Goal: Task Accomplishment & Management: Manage account settings

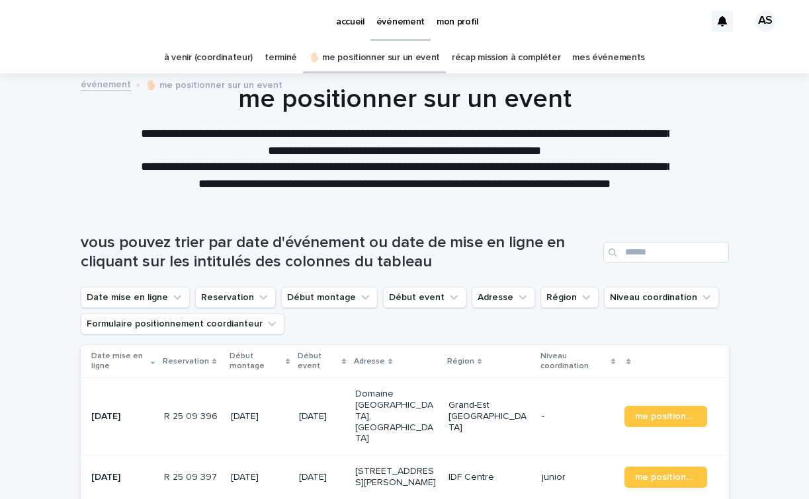
click at [579, 55] on link "mes événements" at bounding box center [608, 57] width 73 height 31
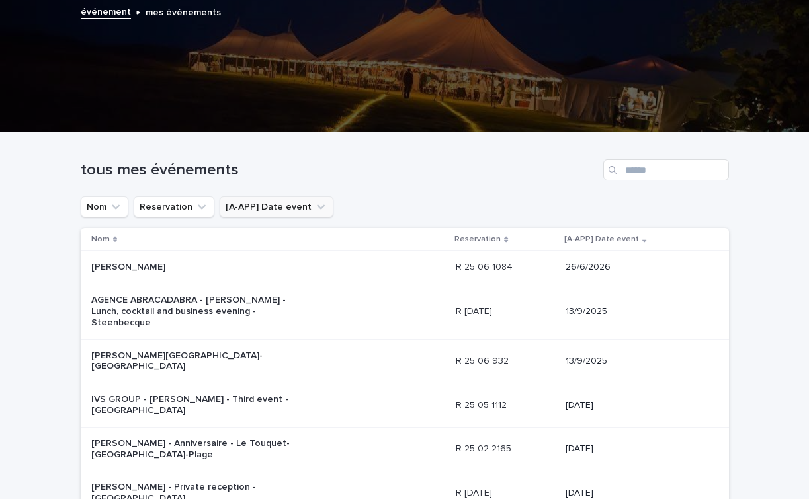
scroll to position [75, 0]
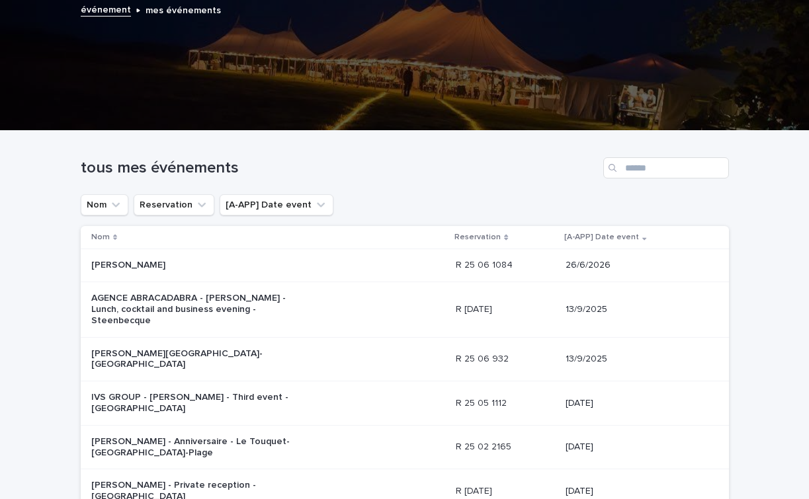
click at [230, 302] on p "AGENCE ABRACADABRA - [PERSON_NAME] - Lunch, cocktail and business evening - Ste…" at bounding box center [201, 309] width 220 height 33
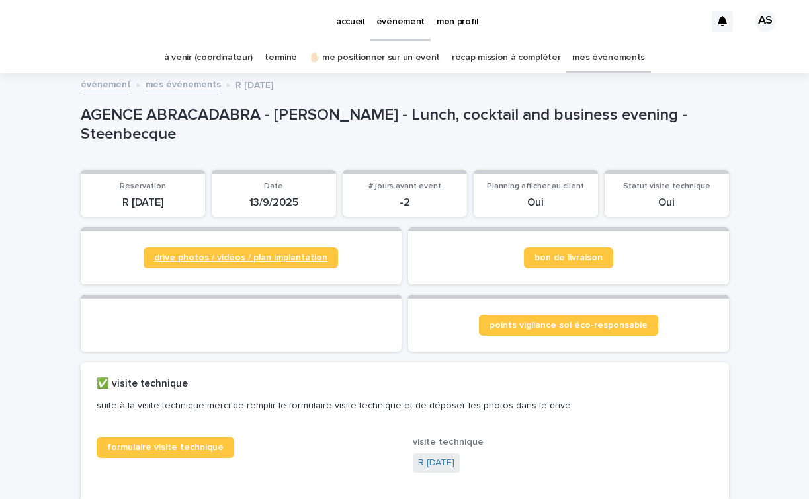
click at [238, 257] on span "drive photos / vidéos / plan implantation" at bounding box center [240, 257] width 173 height 9
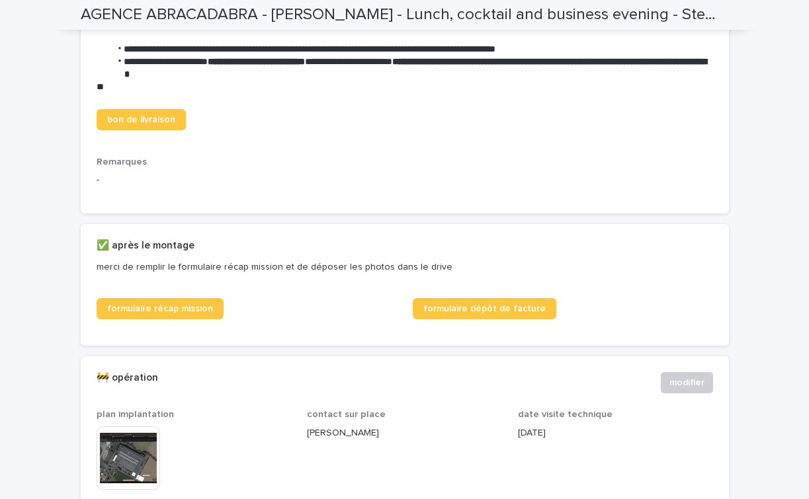
scroll to position [512, 0]
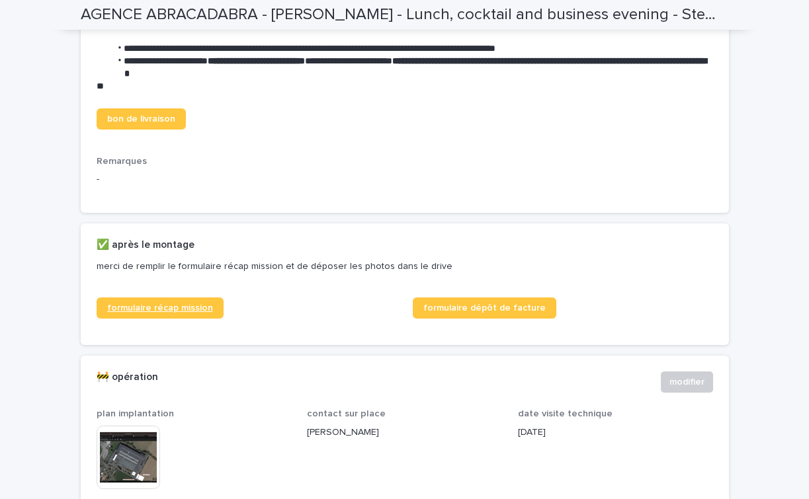
click at [162, 313] on span "formulaire récap mission" at bounding box center [160, 308] width 106 height 9
click at [484, 313] on span "formulaire dépôt de facture" at bounding box center [484, 308] width 122 height 9
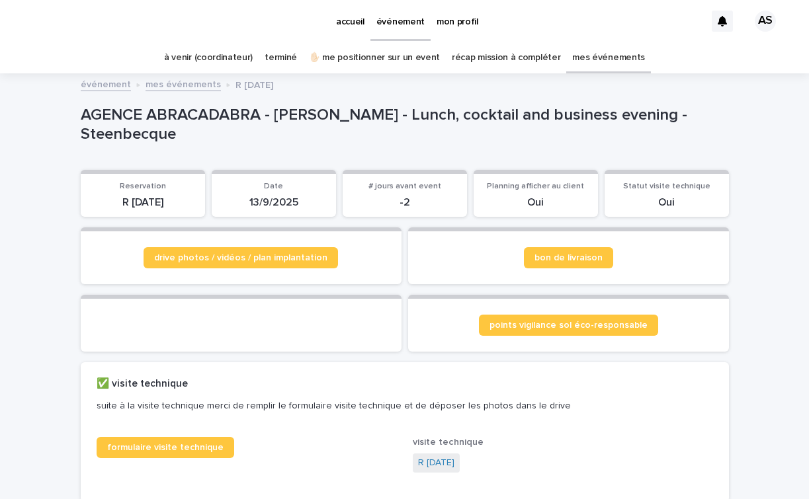
scroll to position [0, 0]
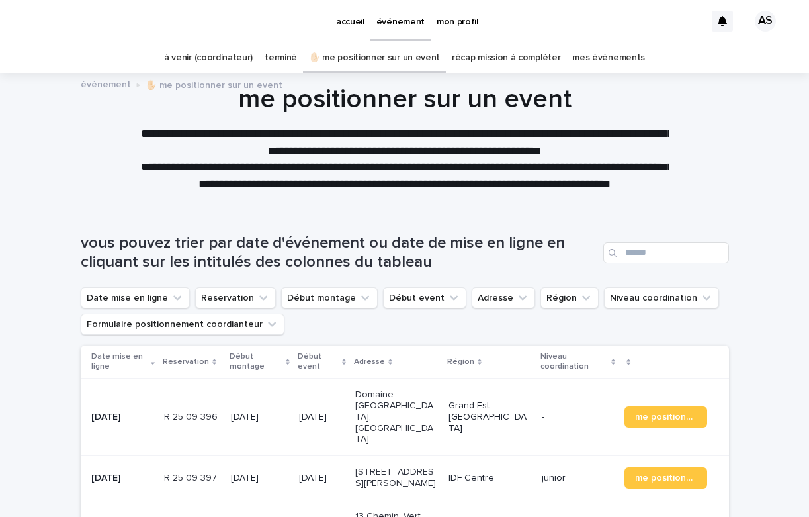
click at [591, 56] on link "mes événements" at bounding box center [608, 57] width 73 height 31
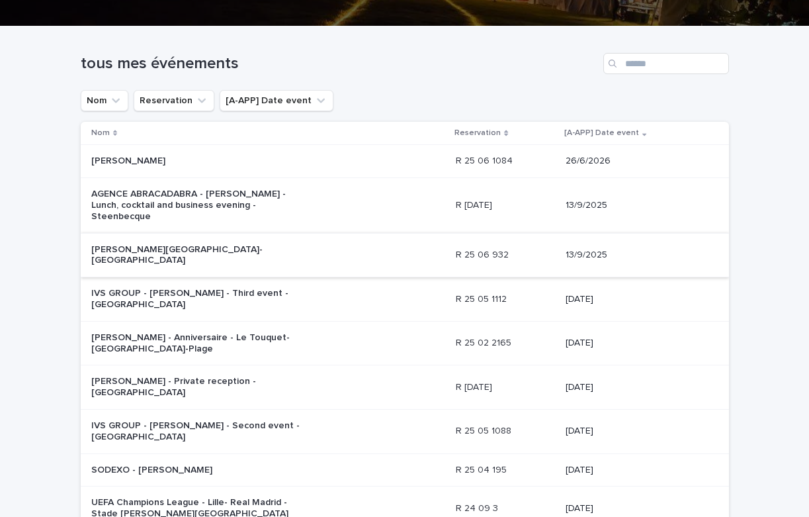
scroll to position [186, 0]
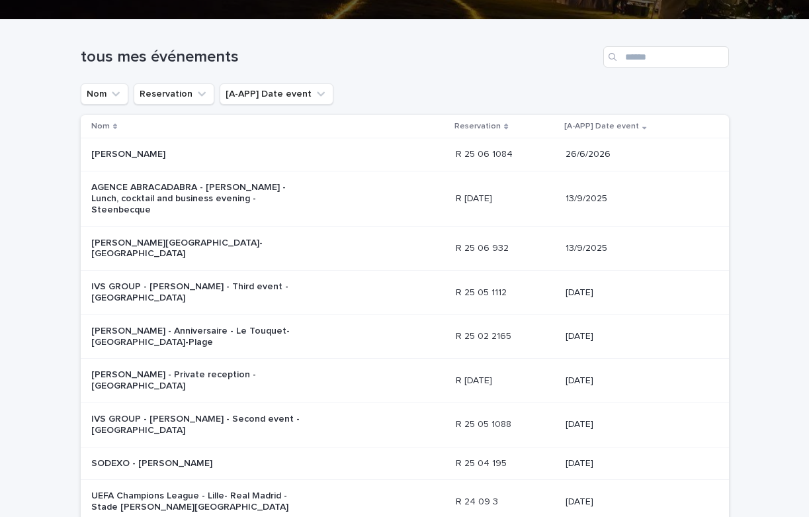
click at [257, 197] on p "AGENCE ABRACADABRA - [PERSON_NAME] - Lunch, cocktail and business evening - Ste…" at bounding box center [201, 198] width 220 height 33
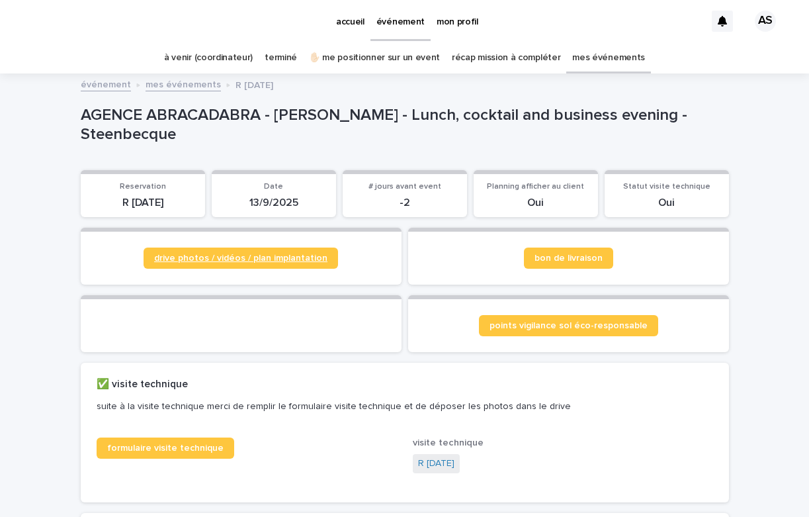
click at [315, 257] on span "drive photos / vidéos / plan implantation" at bounding box center [240, 257] width 173 height 9
